Goal: Information Seeking & Learning: Understand process/instructions

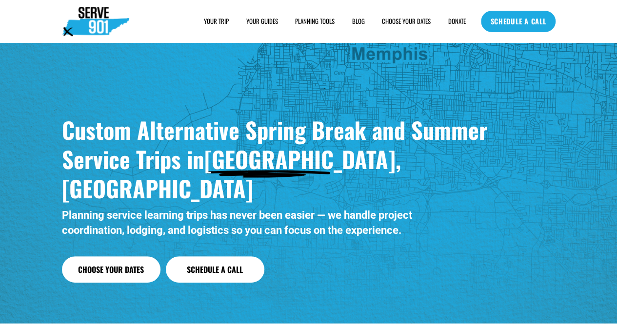
click at [0, 0] on span "FAQs" at bounding box center [0, 0] width 0 height 0
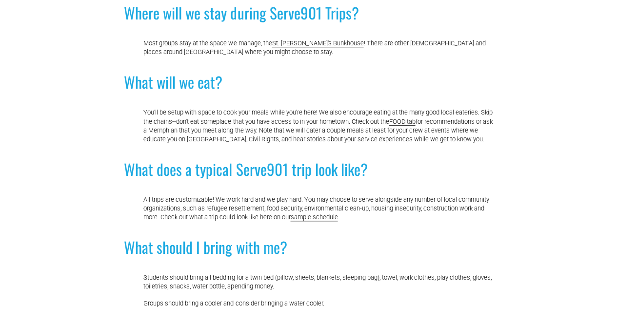
scroll to position [336, 0]
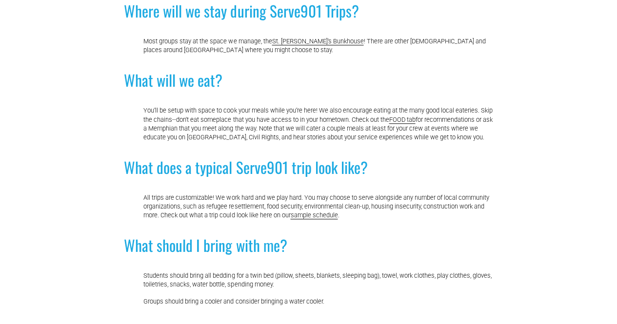
click at [328, 219] on link "sample schedule" at bounding box center [313, 215] width 47 height 7
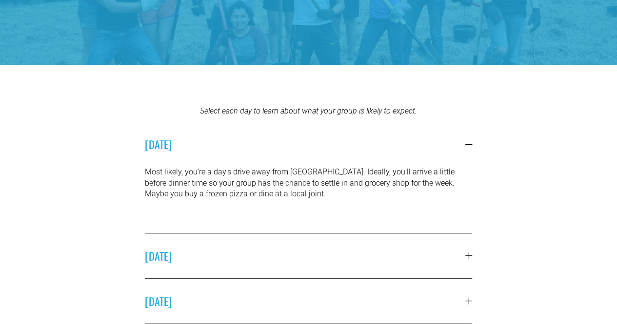
scroll to position [159, 0]
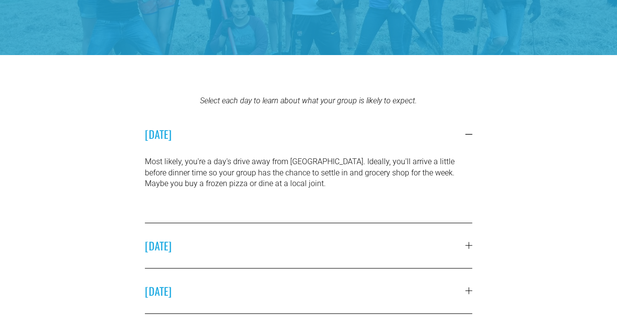
click at [328, 234] on button "[DATE]" at bounding box center [308, 245] width 327 height 45
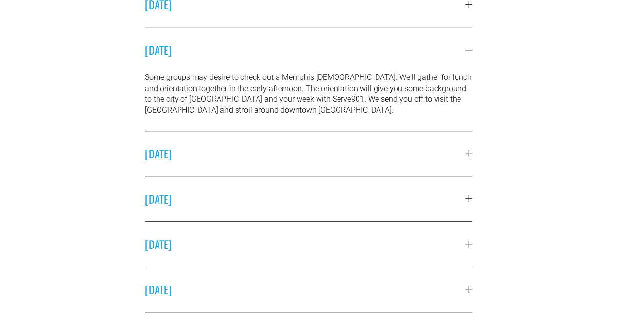
scroll to position [289, 0]
click at [465, 157] on div at bounding box center [468, 153] width 7 height 7
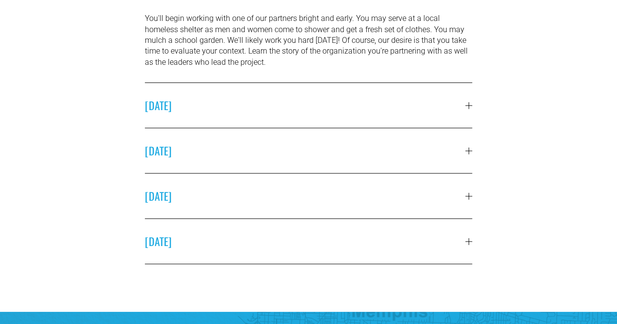
scroll to position [394, 0]
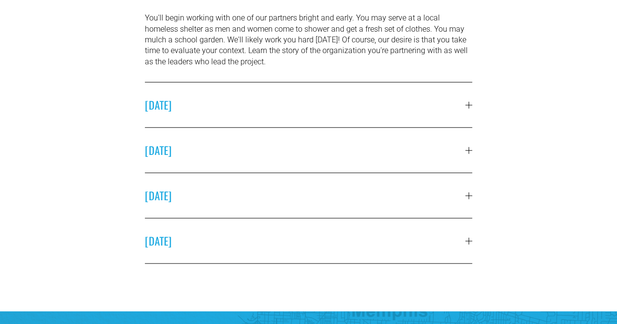
click at [463, 111] on span "[DATE]" at bounding box center [305, 105] width 320 height 16
